Goal: Task Accomplishment & Management: Use online tool/utility

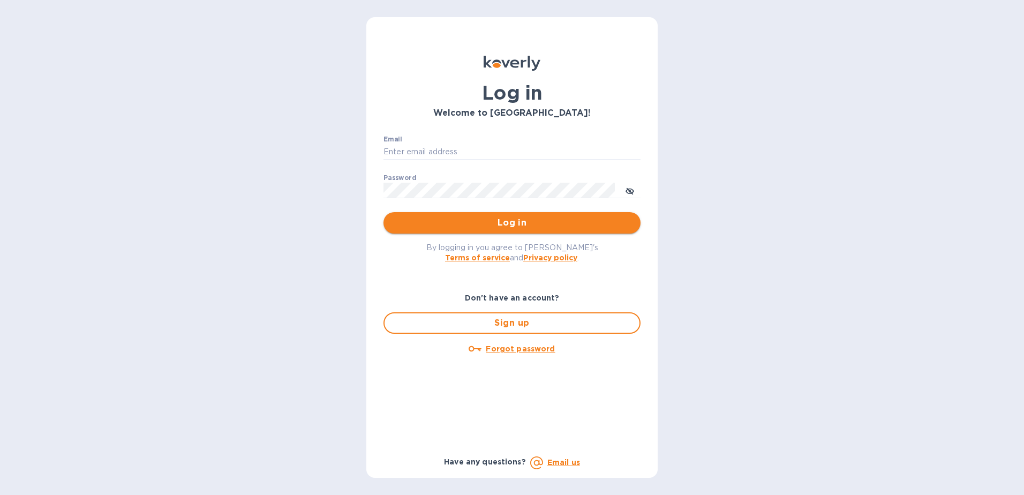
type input "[PERSON_NAME][EMAIL_ADDRESS][PERSON_NAME][DOMAIN_NAME]"
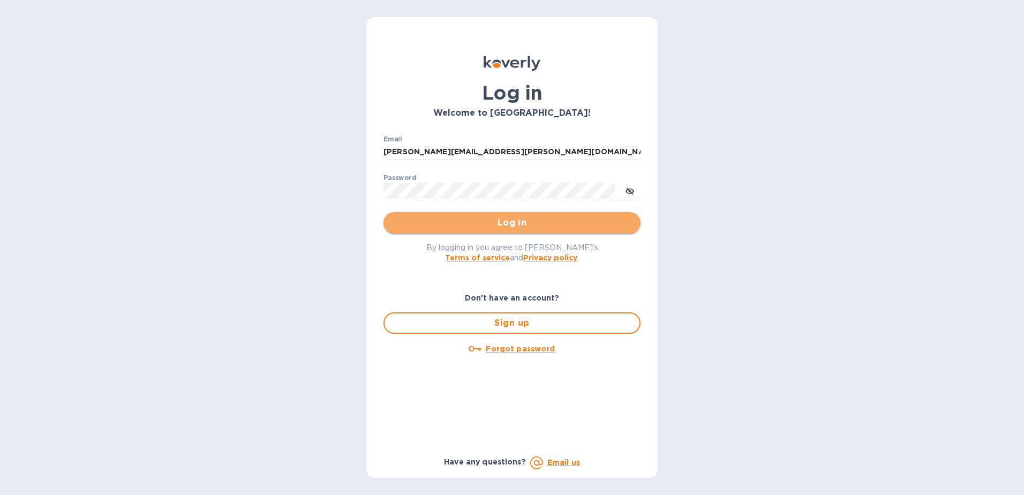
click at [447, 226] on span "Log in" at bounding box center [512, 222] width 240 height 13
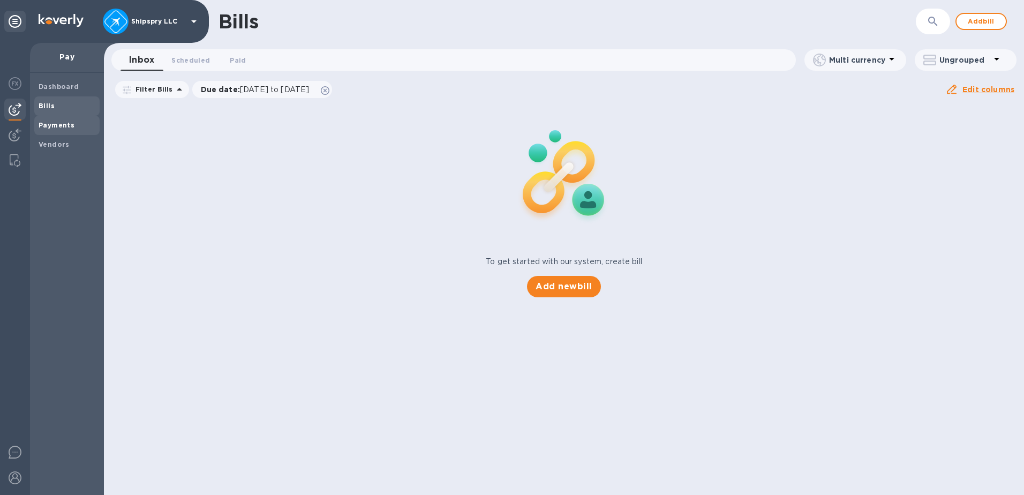
click at [44, 124] on b "Payments" at bounding box center [57, 125] width 36 height 8
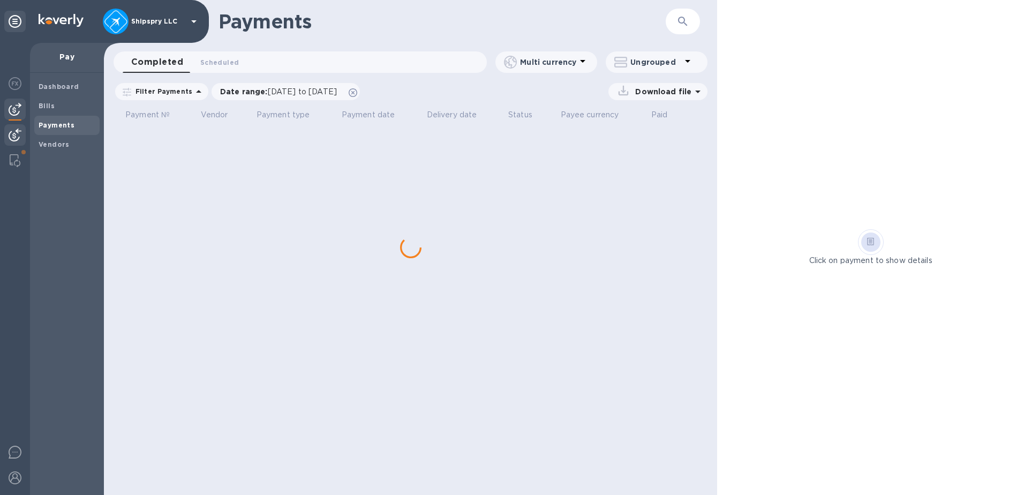
click at [13, 133] on img at bounding box center [15, 134] width 13 height 13
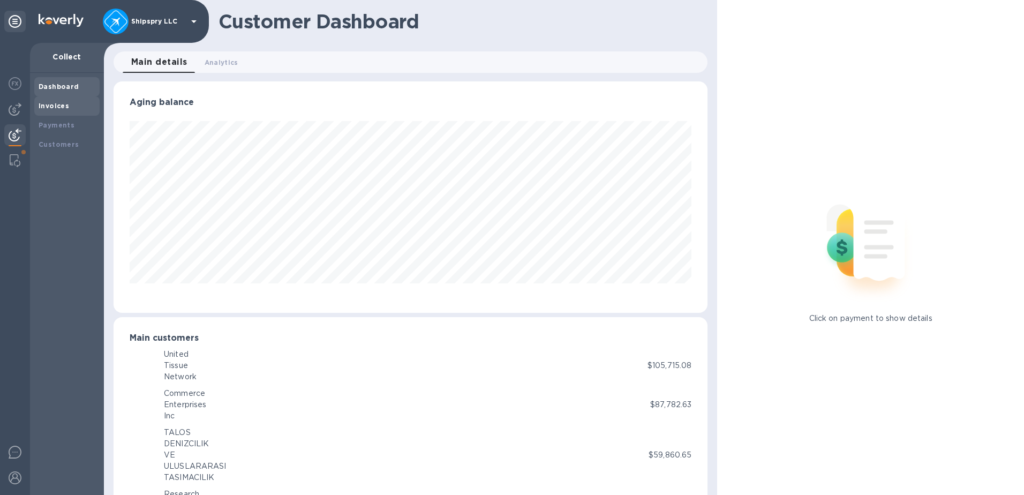
scroll to position [535133, 534775]
click at [65, 124] on b "Payments" at bounding box center [57, 125] width 36 height 8
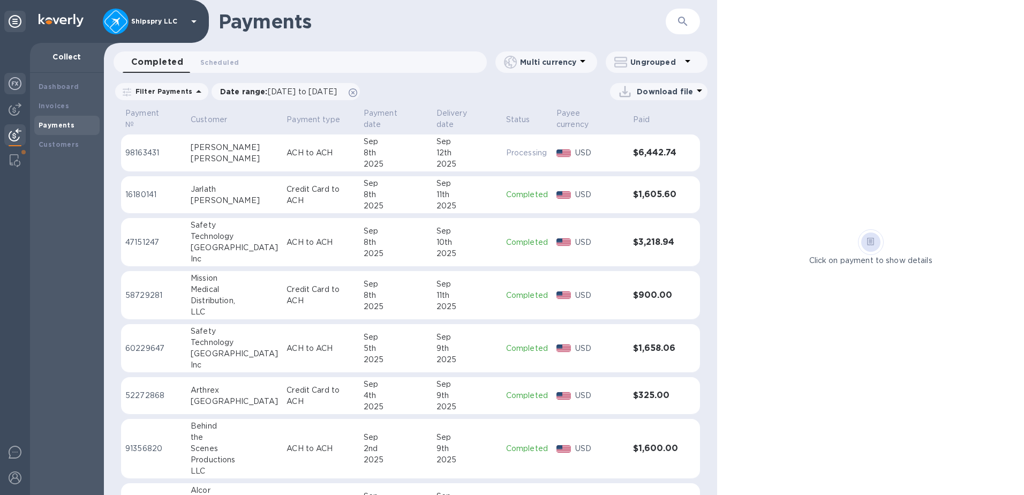
click at [20, 87] on img at bounding box center [15, 83] width 13 height 13
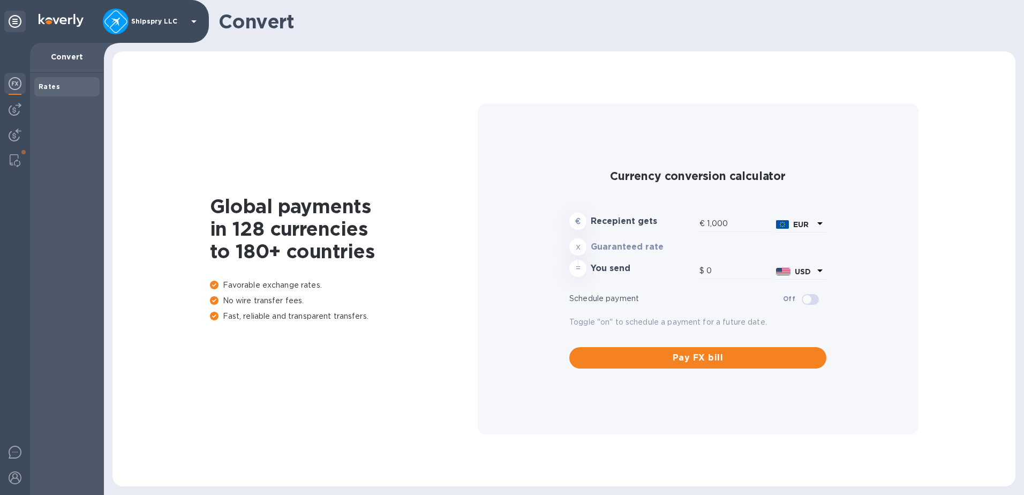
type input "1,178.38"
